Goal: Task Accomplishment & Management: Manage account settings

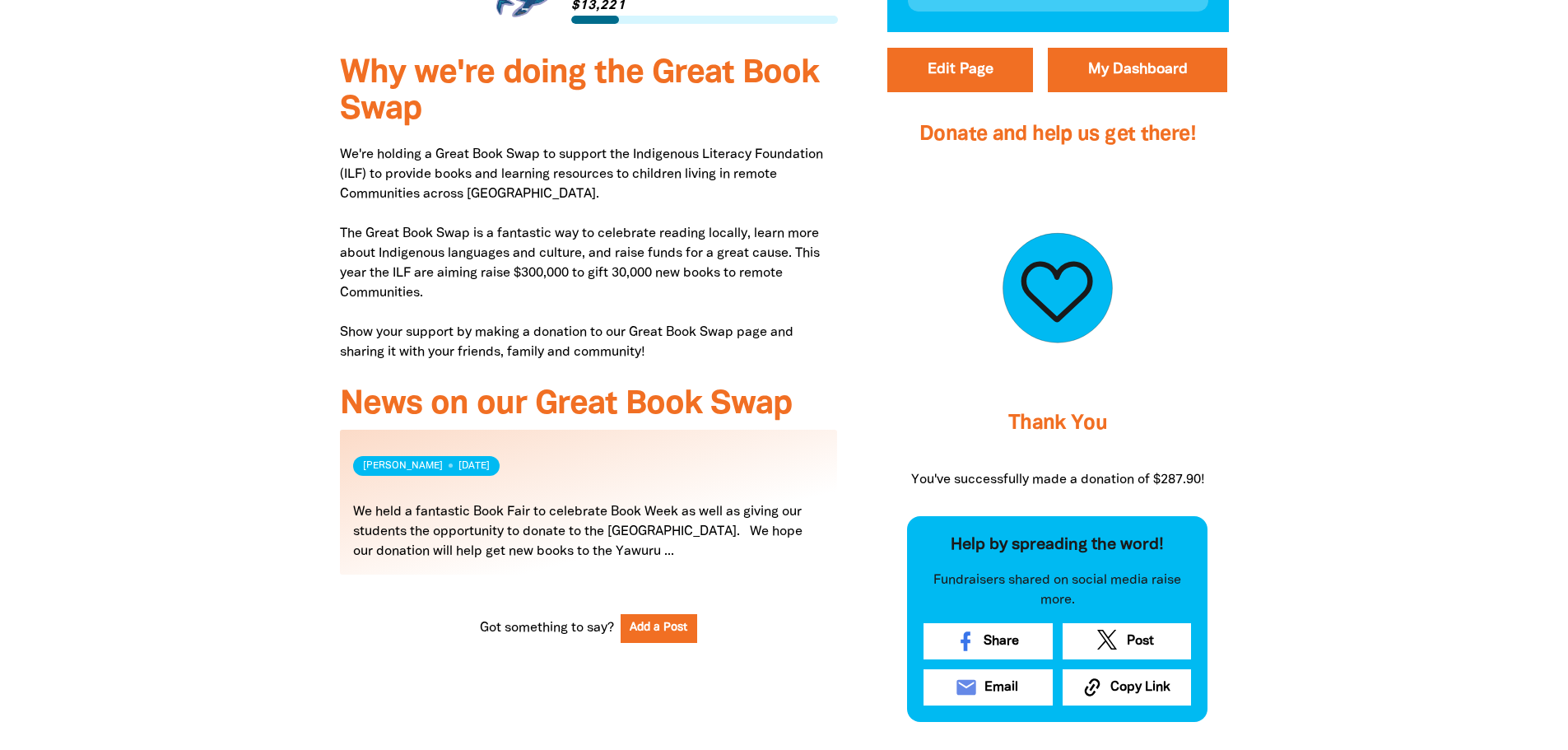
scroll to position [118, 0]
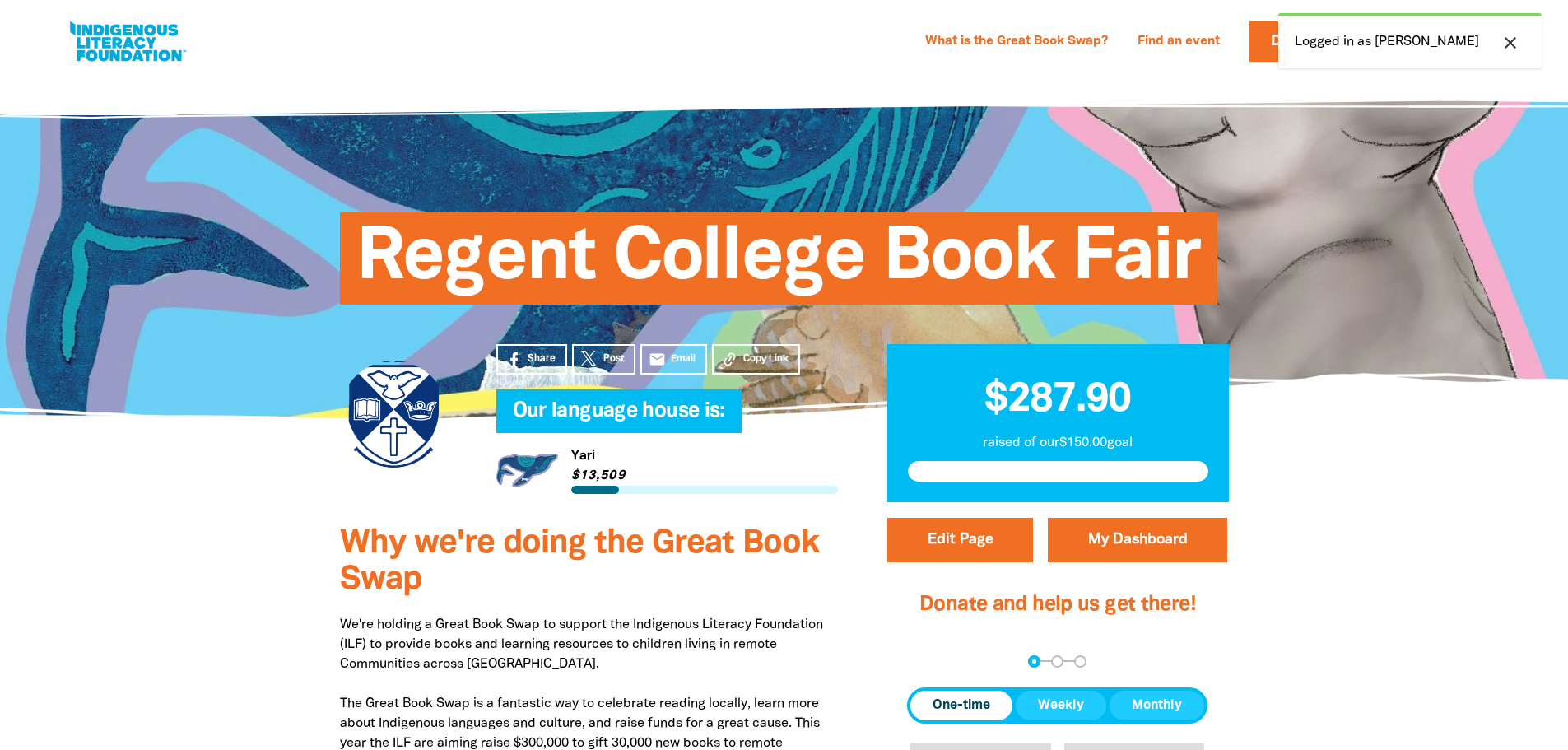
scroll to position [118, 0]
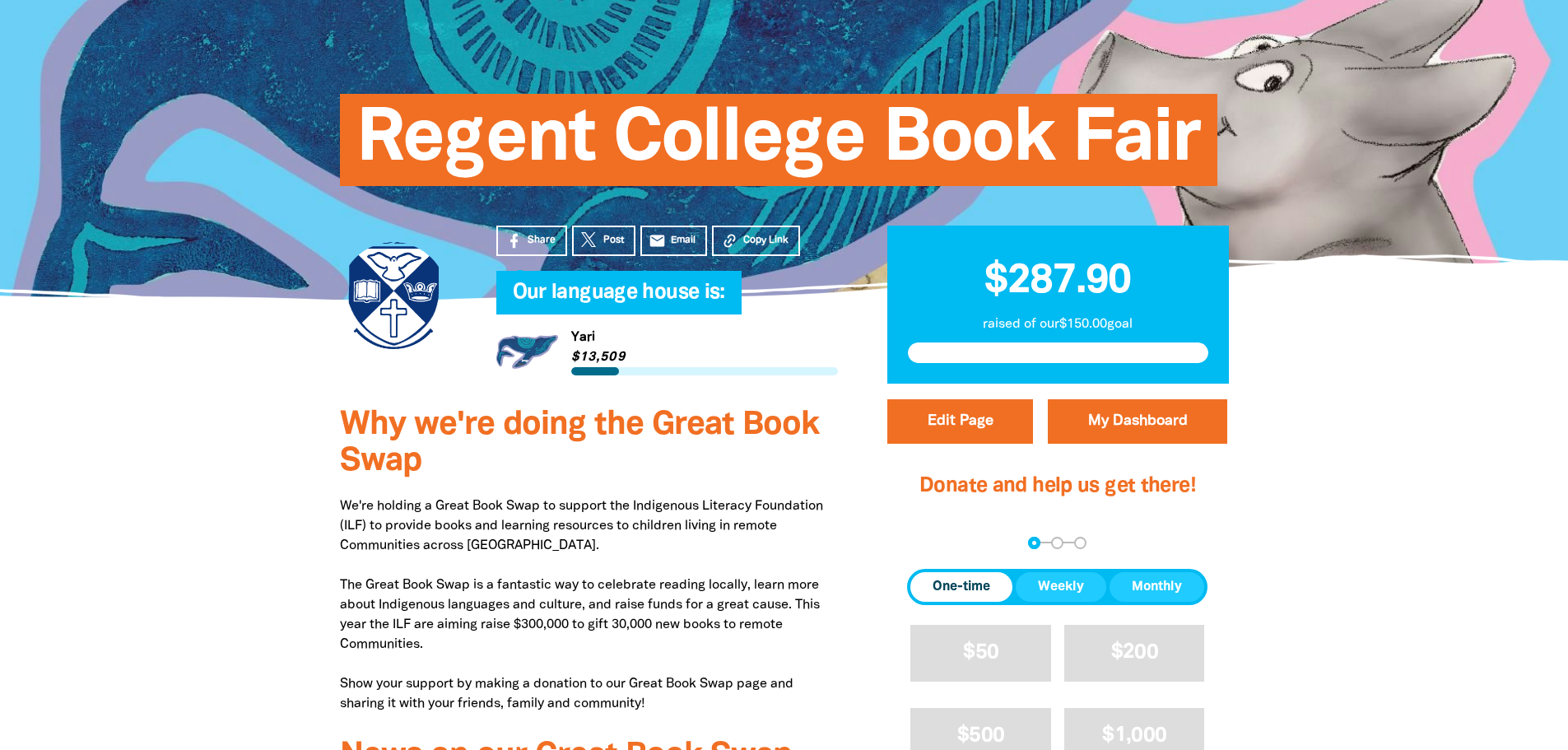
click at [1500, 39] on div at bounding box center [784, 128] width 1568 height 344
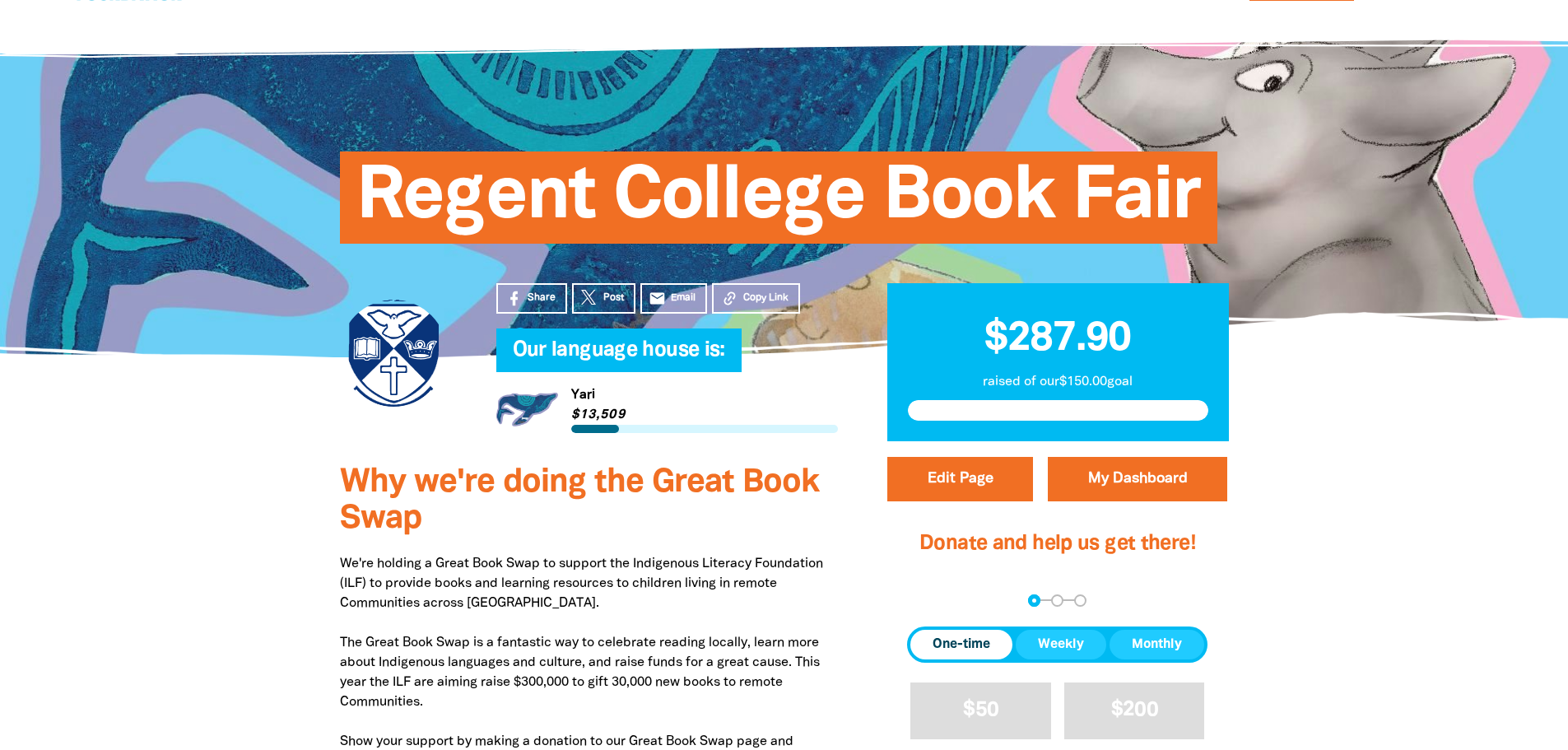
scroll to position [0, 0]
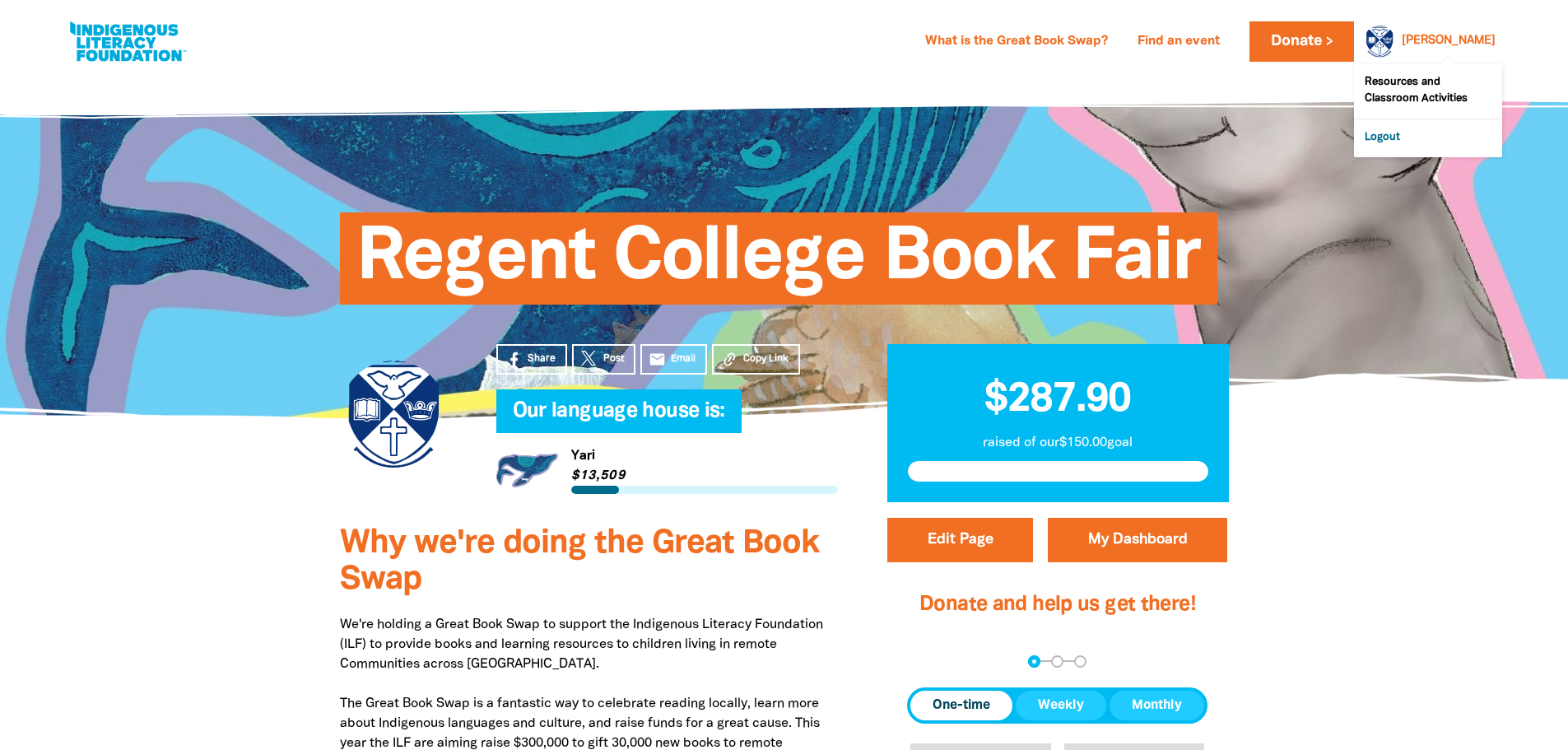
click at [1375, 132] on link "Logout" at bounding box center [1428, 138] width 148 height 38
